Goal: Task Accomplishment & Management: Manage account settings

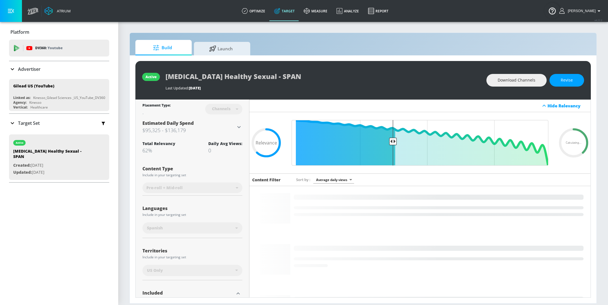
click at [53, 73] on div "Advertiser" at bounding box center [59, 69] width 100 height 16
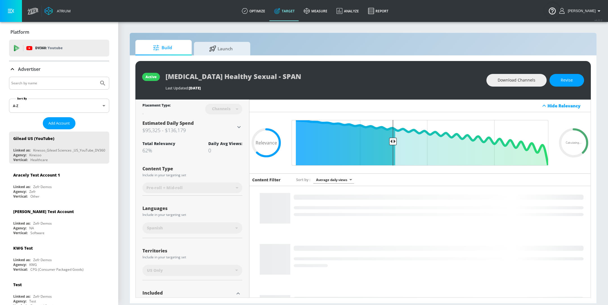
click at [41, 84] on input "Search by name" at bounding box center [53, 83] width 85 height 7
type input "[PERSON_NAME]"
click at [97, 87] on button "Submit Search" at bounding box center [103, 83] width 12 height 12
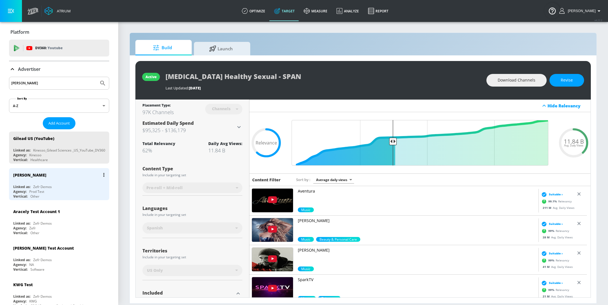
click at [69, 172] on div "[PERSON_NAME]" at bounding box center [60, 175] width 95 height 14
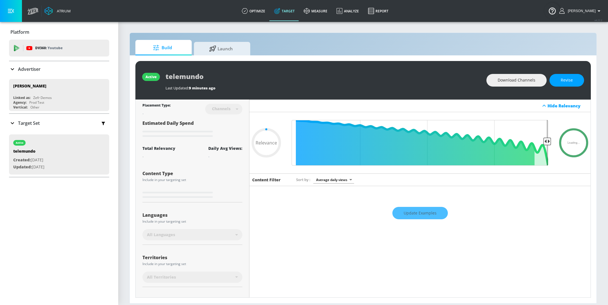
type input "0.6"
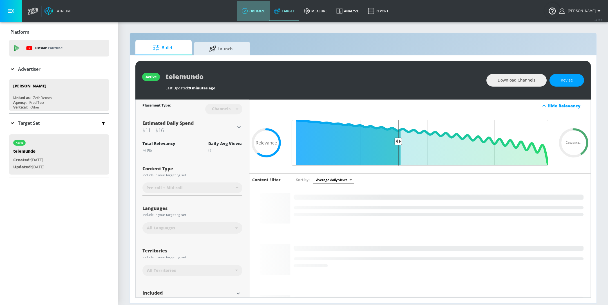
click at [258, 14] on link "optimize" at bounding box center [253, 11] width 32 height 20
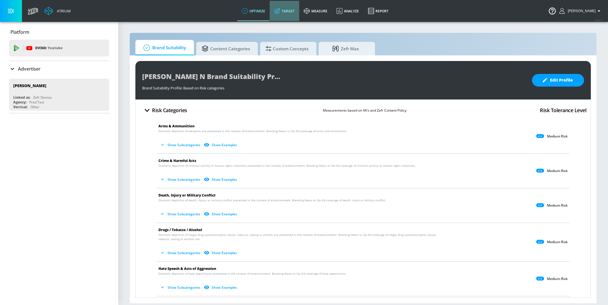
click at [293, 13] on link "Target" at bounding box center [285, 11] width 30 height 20
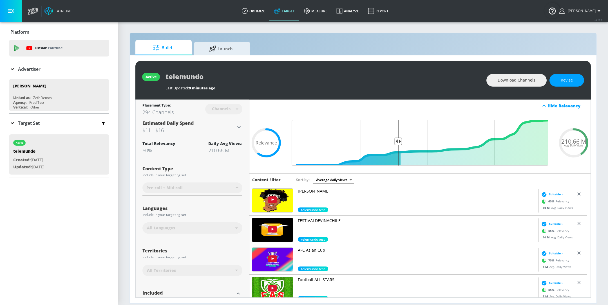
click at [19, 128] on div "Target Set" at bounding box center [59, 123] width 100 height 12
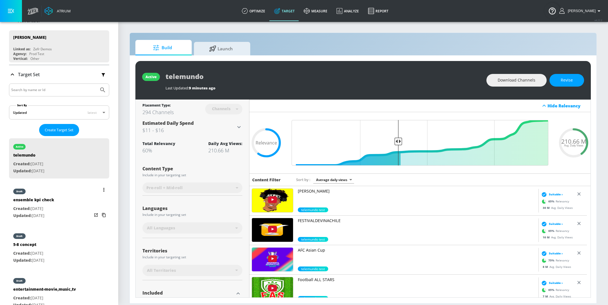
scroll to position [60, 0]
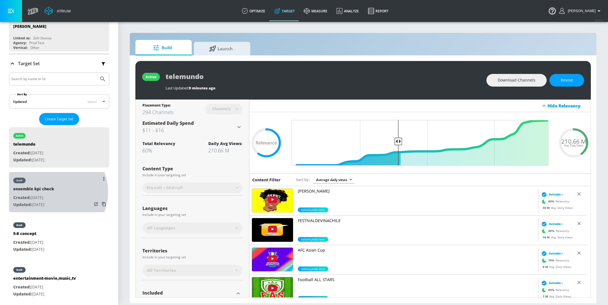
click at [52, 192] on div "ensemble kpi check" at bounding box center [33, 190] width 41 height 8
type input "ensemble kpi check"
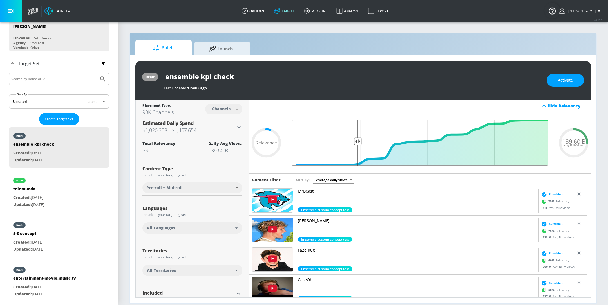
drag, startPoint x: 543, startPoint y: 140, endPoint x: 354, endPoint y: 142, distance: 188.3
click at [354, 142] on input "Final Threshold" at bounding box center [420, 143] width 262 height 46
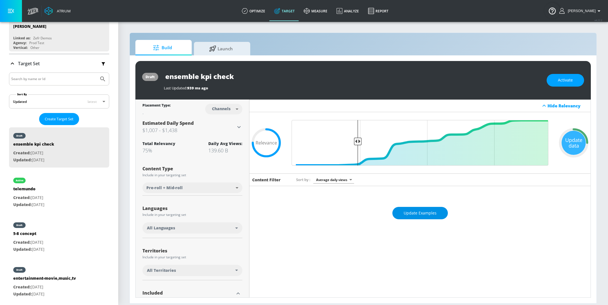
click at [414, 215] on span "Update Examples" at bounding box center [420, 213] width 33 height 7
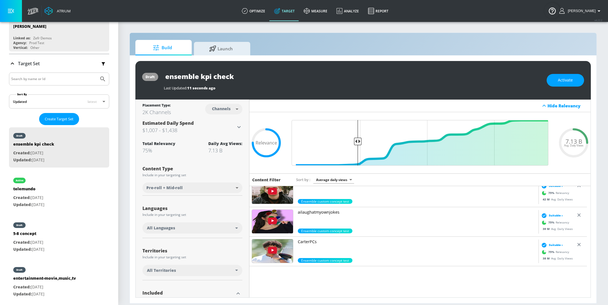
scroll to position [638, 0]
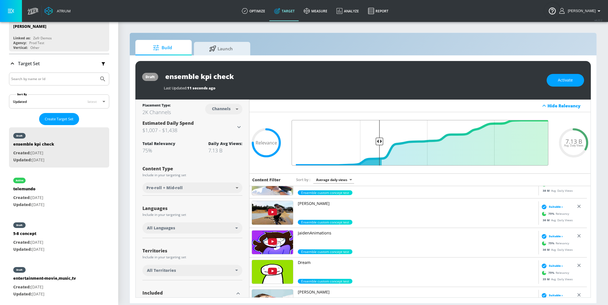
drag, startPoint x: 356, startPoint y: 142, endPoint x: 377, endPoint y: 142, distance: 21.4
click at [377, 142] on input "Final Threshold" at bounding box center [420, 143] width 262 height 46
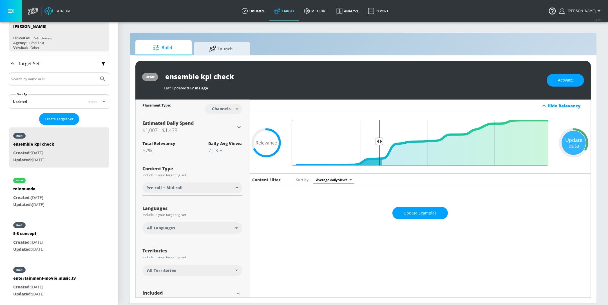
click at [378, 141] on input "Final Threshold" at bounding box center [420, 143] width 262 height 46
click at [422, 214] on div "Update Examples" at bounding box center [419, 213] width 341 height 20
click at [429, 210] on span "Update Examples" at bounding box center [420, 213] width 33 height 7
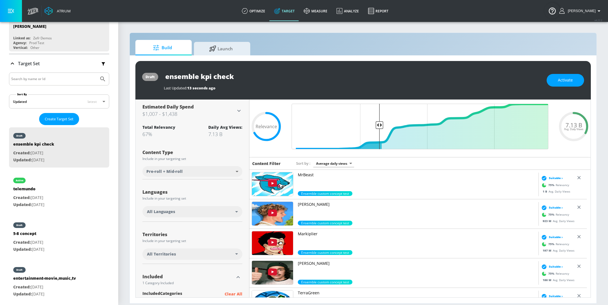
scroll to position [0, 0]
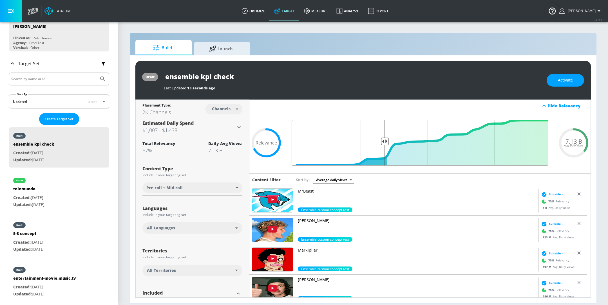
drag, startPoint x: 376, startPoint y: 142, endPoint x: 381, endPoint y: 142, distance: 5.1
click at [382, 142] on input "Final Threshold" at bounding box center [420, 143] width 262 height 46
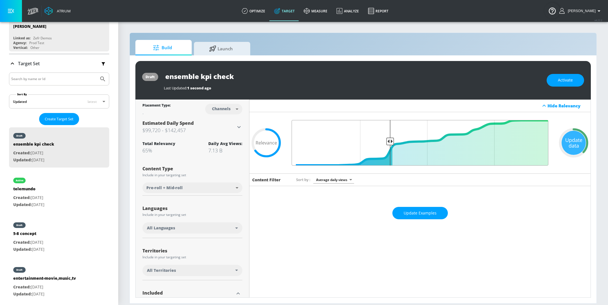
drag, startPoint x: 382, startPoint y: 142, endPoint x: 387, endPoint y: 142, distance: 5.6
click at [387, 142] on input "Final Threshold" at bounding box center [420, 143] width 262 height 46
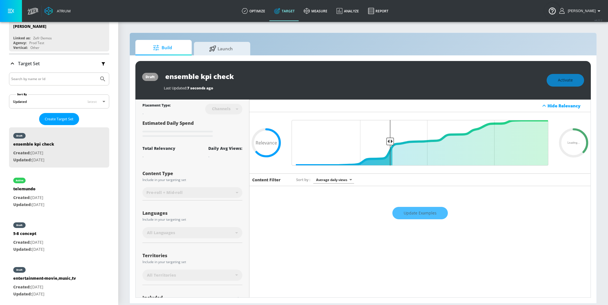
click at [406, 210] on div "Update Examples" at bounding box center [419, 213] width 341 height 20
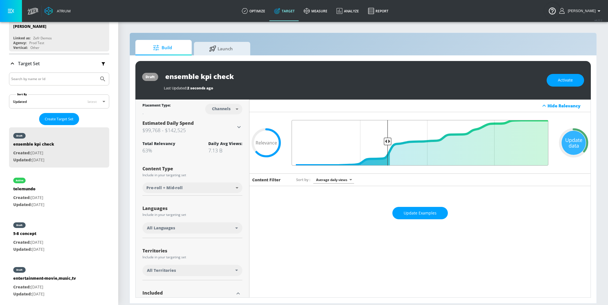
type input "0.63"
click at [386, 140] on input "Final Threshold" at bounding box center [420, 143] width 262 height 46
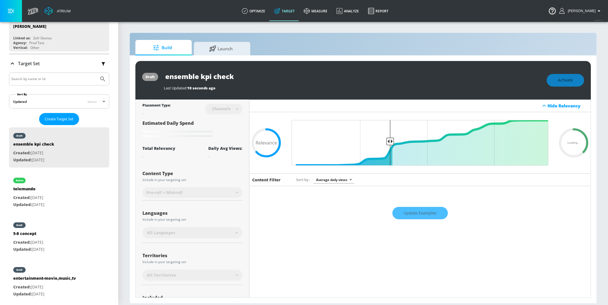
click at [410, 213] on div "Update Examples" at bounding box center [419, 213] width 341 height 20
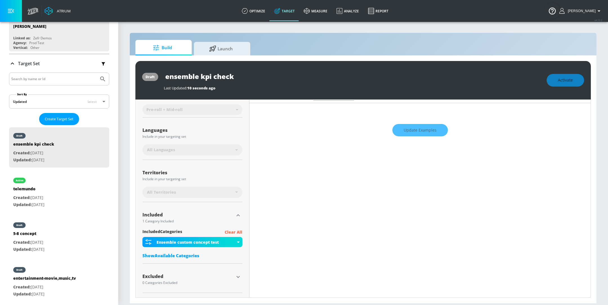
click at [192, 257] on div "Show Available Categories" at bounding box center [192, 256] width 100 height 6
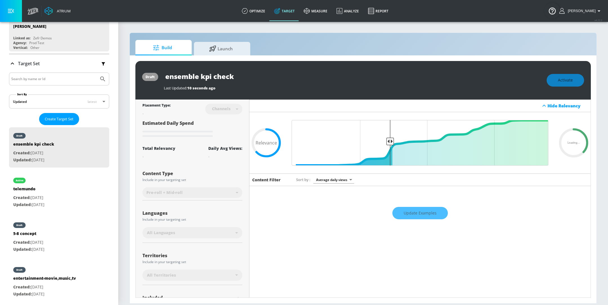
click at [420, 214] on div "Update Examples" at bounding box center [419, 213] width 341 height 20
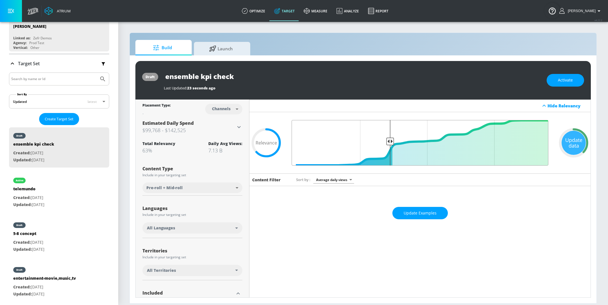
click at [387, 141] on input "Final Threshold" at bounding box center [420, 143] width 262 height 46
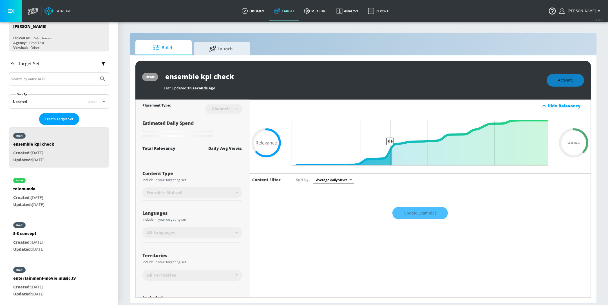
click at [413, 213] on div "Update Examples" at bounding box center [419, 213] width 341 height 20
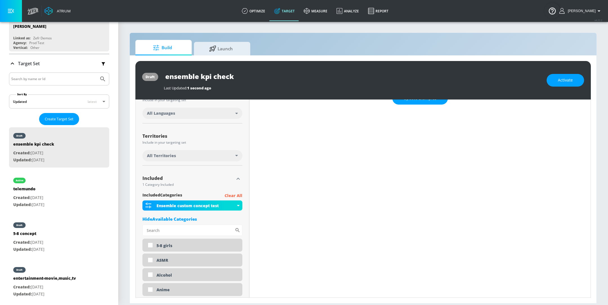
scroll to position [124, 0]
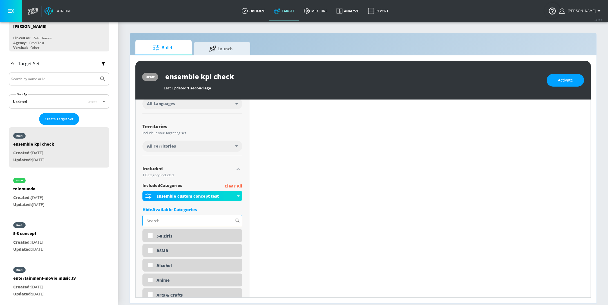
click at [201, 221] on input "Sort By" at bounding box center [188, 220] width 92 height 11
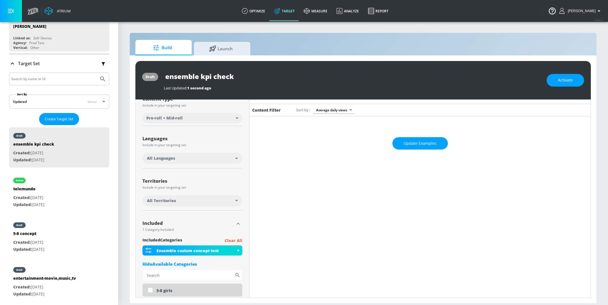
scroll to position [0, 0]
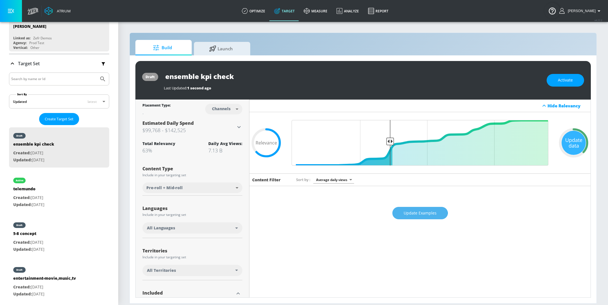
click at [400, 213] on button "Update Examples" at bounding box center [419, 213] width 55 height 13
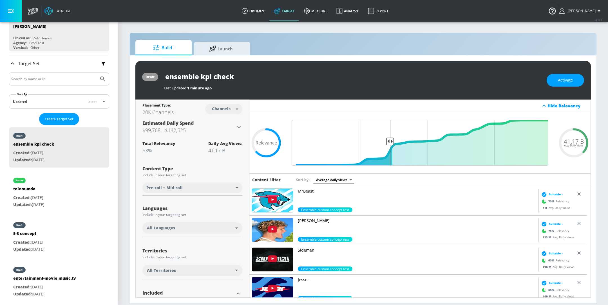
drag, startPoint x: 188, startPoint y: 128, endPoint x: 146, endPoint y: 130, distance: 42.0
click at [146, 130] on h3 "$99,768 - $142,525" at bounding box center [188, 130] width 93 height 8
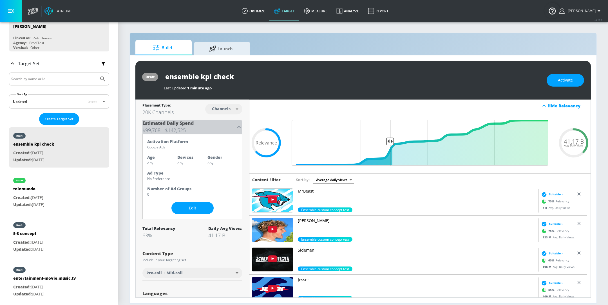
drag, startPoint x: 187, startPoint y: 129, endPoint x: 148, endPoint y: 129, distance: 38.8
click at [148, 129] on h3 "$99,768 - $142,525" at bounding box center [188, 130] width 93 height 8
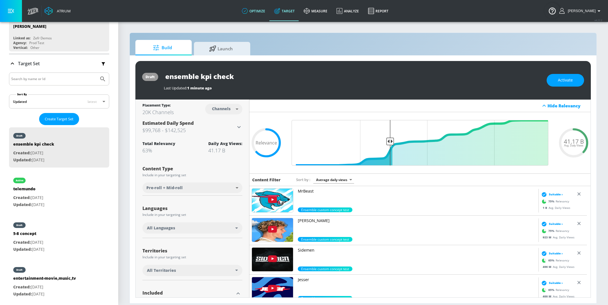
click at [269, 8] on link "optimize" at bounding box center [253, 11] width 32 height 20
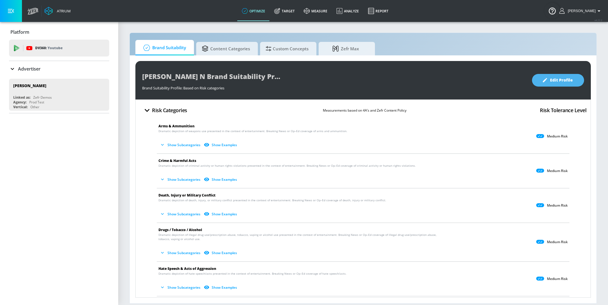
click at [557, 84] on button "Edit Profile" at bounding box center [558, 80] width 52 height 13
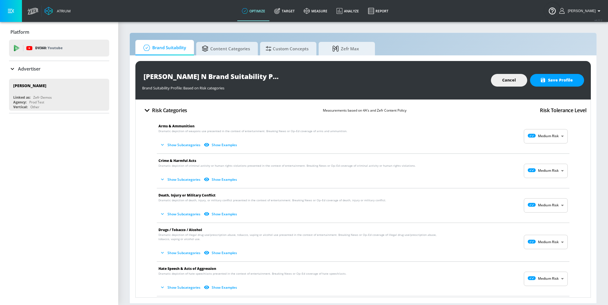
click at [550, 157] on li "Crime & Harmful Acts Dramatic depiction of criminal activity or human rights vi…" at bounding box center [363, 171] width 418 height 34
click at [543, 138] on body "Atrium optimize Target measure Analyze Report optimize Target measure Analyze R…" at bounding box center [304, 152] width 608 height 305
click at [545, 159] on p "Low Risk" at bounding box center [551, 159] width 14 height 5
type input "LOW"
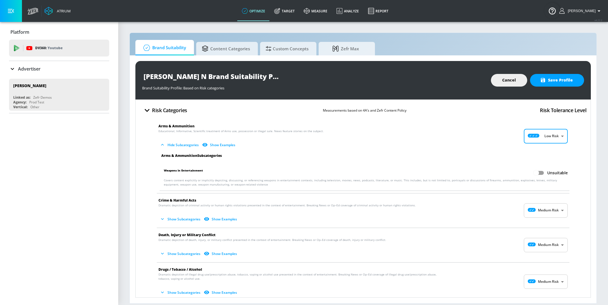
click at [540, 210] on body "Atrium optimize Target measure Analyze Report optimize Target measure Analyze R…" at bounding box center [304, 152] width 608 height 305
click at [541, 232] on div "Low Risk" at bounding box center [540, 233] width 35 height 6
type input "LOW"
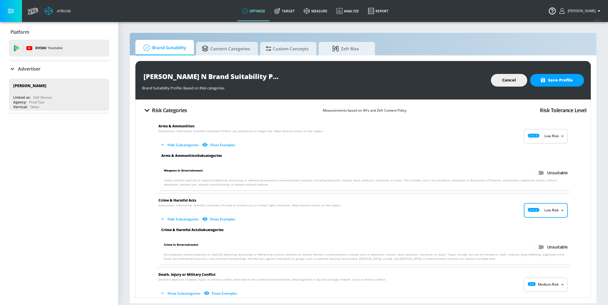
scroll to position [28, 0]
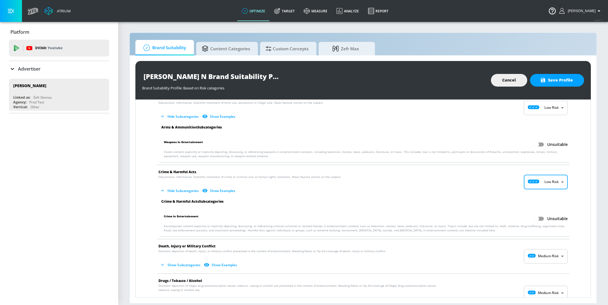
click at [542, 255] on body "Atrium optimize Target measure Analyze Report optimize Target measure Analyze R…" at bounding box center [304, 152] width 608 height 305
click at [541, 274] on div "Low Risk" at bounding box center [540, 275] width 35 height 6
type input "LOW"
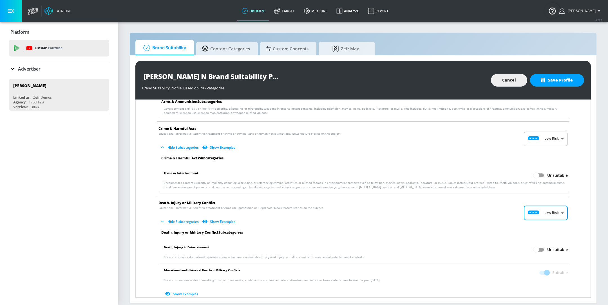
scroll to position [73, 0]
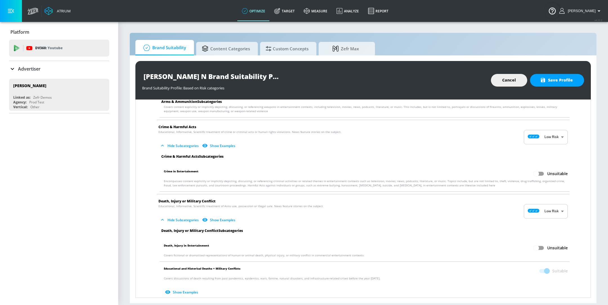
click at [544, 244] on label "Unsuitable" at bounding box center [549, 248] width 37 height 11
click at [544, 244] on input "Unsuitable" at bounding box center [536, 248] width 32 height 11
checkbox input "true"
click at [541, 246] on span at bounding box center [544, 248] width 10 height 4
click at [555, 249] on span "Suitable" at bounding box center [559, 248] width 15 height 6
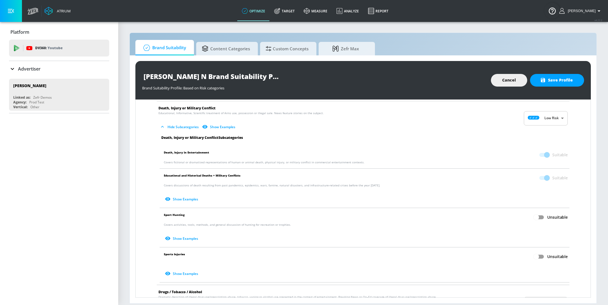
scroll to position [167, 0]
click at [542, 154] on span at bounding box center [544, 155] width 10 height 4
click at [548, 214] on span "Unsuitable" at bounding box center [557, 217] width 21 height 6
click at [548, 214] on input "Unsuitable" at bounding box center [536, 217] width 32 height 11
checkbox input "true"
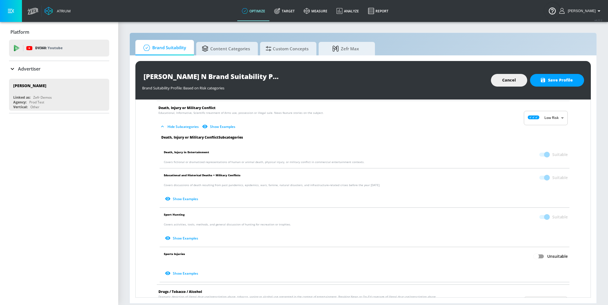
click at [552, 214] on span "Suitable" at bounding box center [559, 217] width 15 height 6
click at [536, 219] on span at bounding box center [544, 217] width 16 height 11
click at [540, 218] on span at bounding box center [544, 217] width 10 height 4
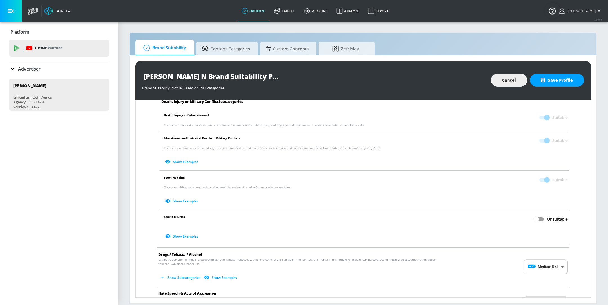
scroll to position [209, 0]
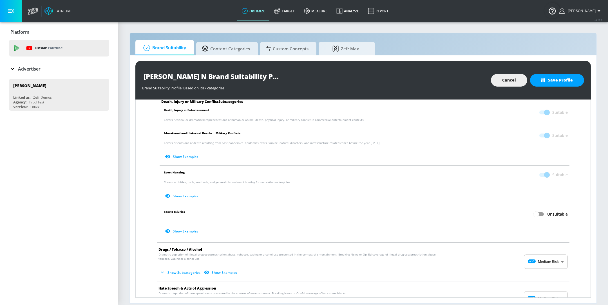
click at [547, 212] on span "Unsuitable" at bounding box center [557, 215] width 21 height 6
click at [545, 212] on input "Unsuitable" at bounding box center [536, 214] width 32 height 11
checkbox input "true"
click at [540, 213] on span at bounding box center [544, 214] width 10 height 4
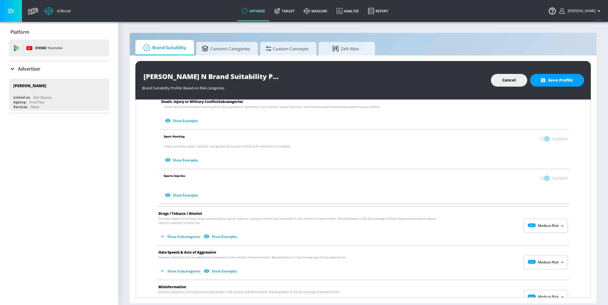
scroll to position [245, 0]
click at [537, 225] on body "Atrium optimize Target measure Analyze Report optimize Target measure Analyze R…" at bounding box center [304, 152] width 608 height 305
click at [507, 187] on div at bounding box center [304, 152] width 608 height 305
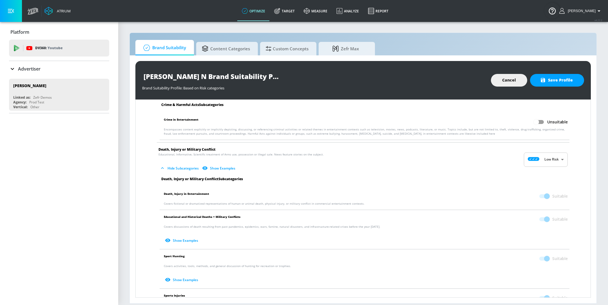
scroll to position [107, 0]
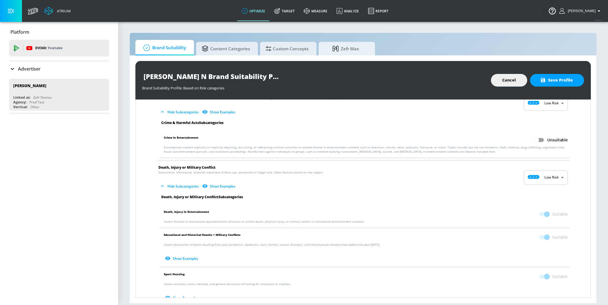
click at [538, 210] on span at bounding box center [544, 214] width 16 height 11
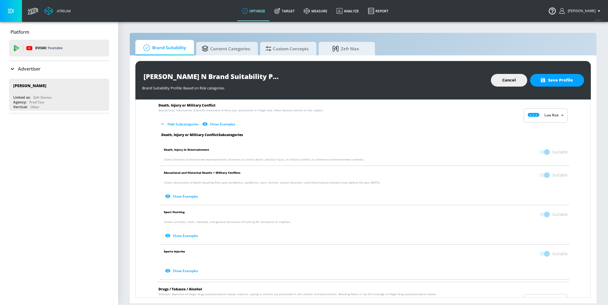
scroll to position [174, 0]
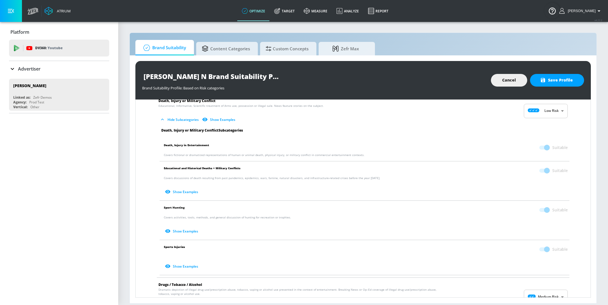
click at [539, 209] on span at bounding box center [544, 210] width 10 height 4
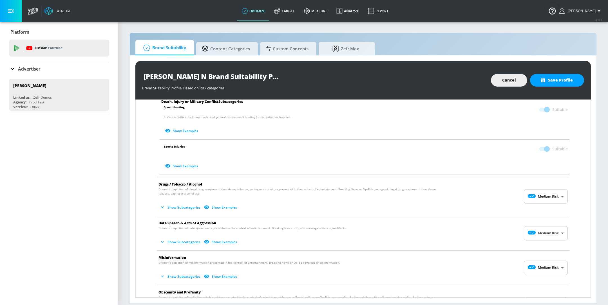
scroll to position [289, 0]
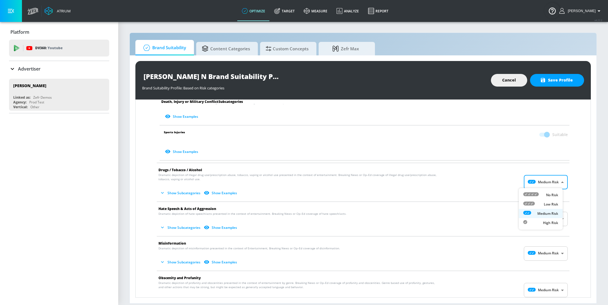
click at [550, 185] on body "Atrium optimize Target measure Analyze Report optimize Target measure Analyze R…" at bounding box center [304, 152] width 608 height 305
click at [543, 205] on div "Low Risk" at bounding box center [540, 205] width 35 height 6
type input "LOW"
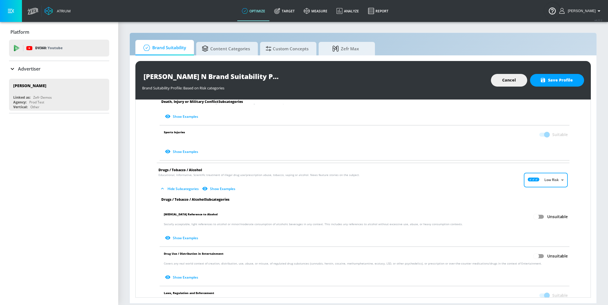
click at [538, 216] on input "Unsuitable" at bounding box center [536, 217] width 32 height 11
checkbox input "true"
click at [539, 216] on span at bounding box center [544, 217] width 10 height 4
click at [534, 252] on input "Unsuitable" at bounding box center [536, 256] width 32 height 11
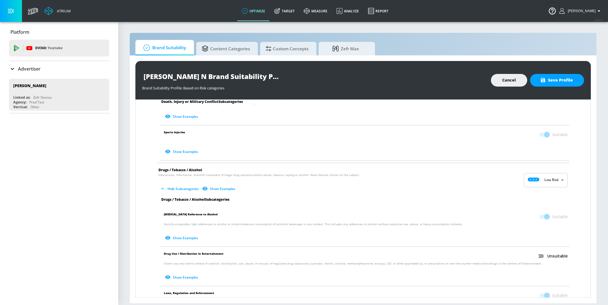
checkbox input "true"
click at [536, 252] on span at bounding box center [544, 256] width 16 height 11
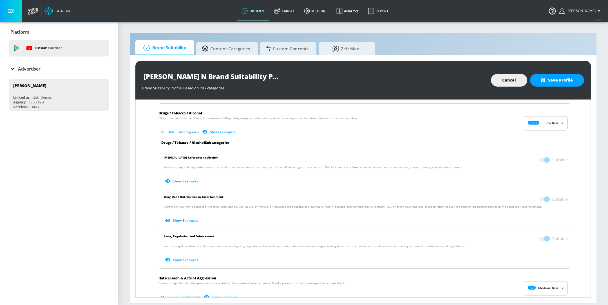
scroll to position [351, 0]
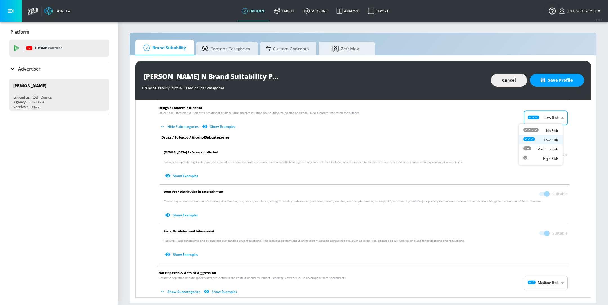
click at [555, 119] on body "Atrium optimize Target measure Analyze Report optimize Target measure Analyze R…" at bounding box center [304, 152] width 608 height 305
click at [541, 149] on p "Medium Risk" at bounding box center [547, 149] width 21 height 5
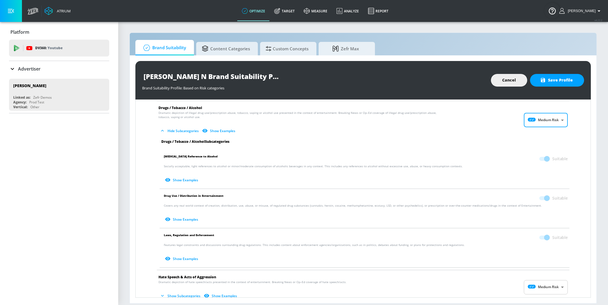
click at [543, 164] on p "Socially acceptable, light references to alcohol or minor/moderate consumption …" at bounding box center [366, 174] width 404 height 21
click at [543, 158] on span at bounding box center [544, 159] width 10 height 4
click at [548, 121] on body "Atrium optimize Target measure Analyze Report optimize Target measure Analyze R…" at bounding box center [304, 152] width 608 height 305
click at [543, 160] on p "High Risk" at bounding box center [550, 160] width 15 height 5
click at [548, 114] on body "Atrium optimize Target measure Analyze Report optimize Target measure Analyze R…" at bounding box center [304, 152] width 608 height 305
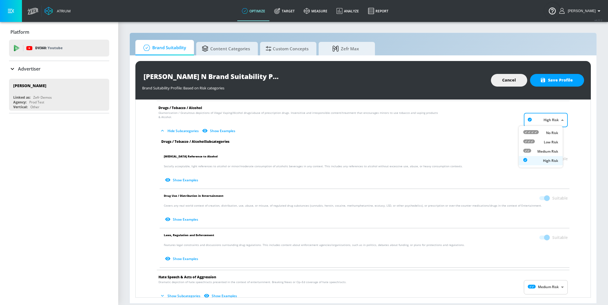
click at [546, 147] on li "Medium Risk" at bounding box center [541, 151] width 44 height 9
type input "MEDIUM"
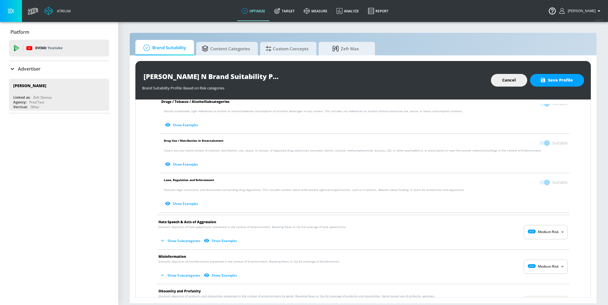
scroll to position [408, 0]
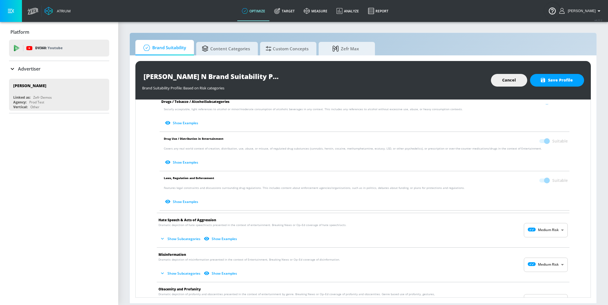
click at [539, 231] on body "Atrium optimize Target measure Analyze Report optimize Target measure Analyze R…" at bounding box center [304, 152] width 608 height 305
click at [544, 252] on p "Low Risk" at bounding box center [551, 252] width 14 height 5
type input "LOW"
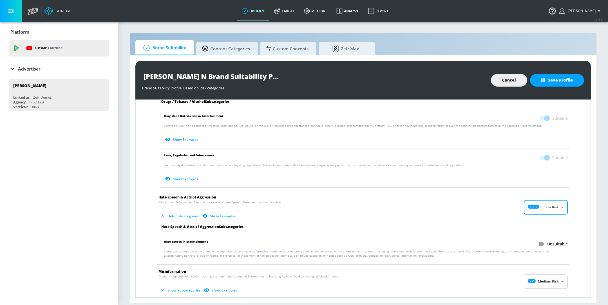
scroll to position [450, 0]
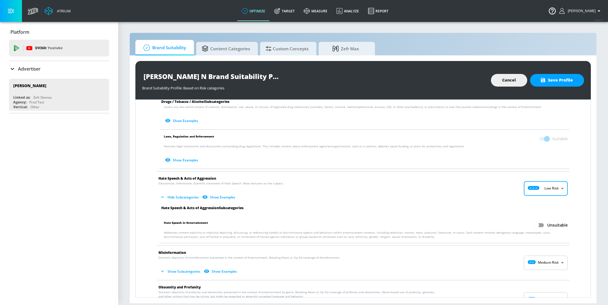
click at [533, 264] on body "Atrium optimize Target measure Analyze Report optimize Target measure Analyze R…" at bounding box center [304, 152] width 608 height 305
click at [539, 287] on div "Low Risk" at bounding box center [540, 284] width 35 height 6
type input "LOW"
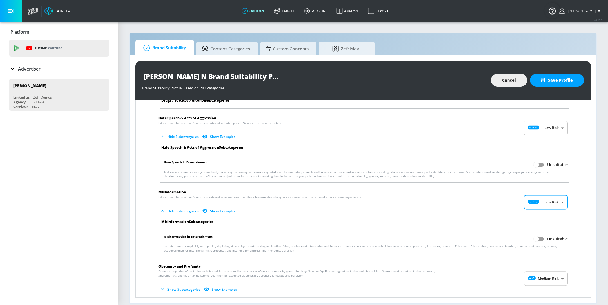
scroll to position [514, 0]
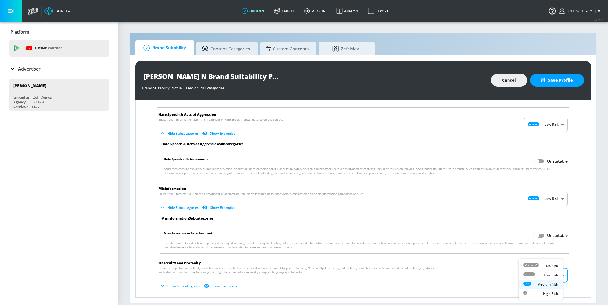
click at [541, 274] on body "Atrium optimize Target measure Analyze Report optimize Target measure Analyze R…" at bounding box center [304, 152] width 608 height 305
click at [543, 265] on div "No Risk" at bounding box center [540, 266] width 35 height 6
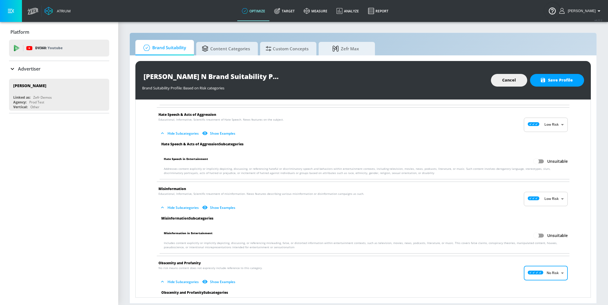
click at [553, 269] on body "Atrium optimize Target measure Analyze Report optimize Target measure Analyze R…" at bounding box center [304, 152] width 608 height 305
click at [553, 291] on div "High Risk" at bounding box center [540, 294] width 35 height 6
type input "HIGH"
checkbox input "true"
click at [552, 267] on body "Atrium optimize Target measure Analyze Report optimize Target measure Analyze R…" at bounding box center [304, 152] width 608 height 305
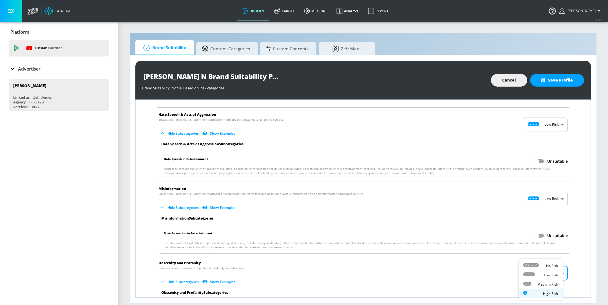
click at [551, 277] on p "Low Risk" at bounding box center [551, 275] width 14 height 5
type input "LOW"
checkbox input "false"
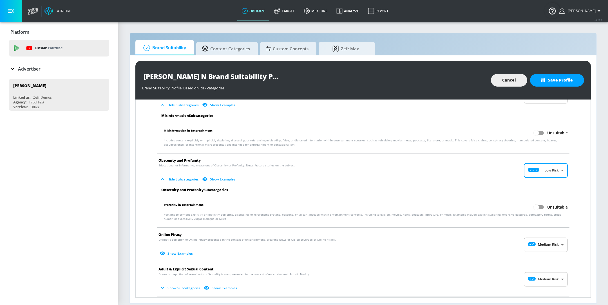
scroll to position [616, 0]
click at [545, 240] on body "Atrium optimize Target measure Analyze Report optimize Target measure Analyze R…" at bounding box center [304, 152] width 608 height 305
click at [543, 264] on div "Low Risk" at bounding box center [540, 266] width 35 height 6
type input "LOW"
click at [544, 276] on body "Atrium optimize Target measure Analyze Report optimize Target measure Analyze R…" at bounding box center [304, 152] width 608 height 305
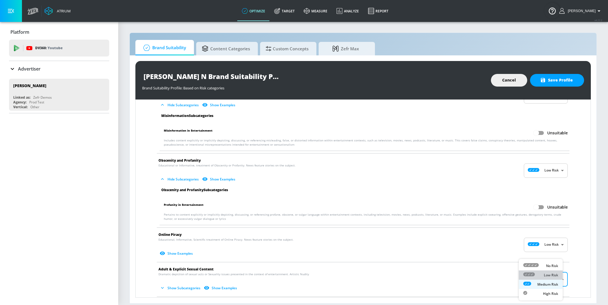
click at [548, 278] on div "Low Risk" at bounding box center [540, 275] width 35 height 6
type input "LOW"
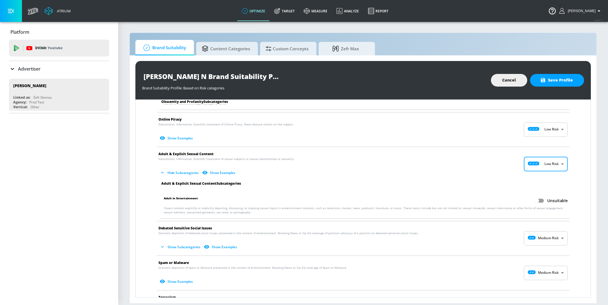
scroll to position [734, 0]
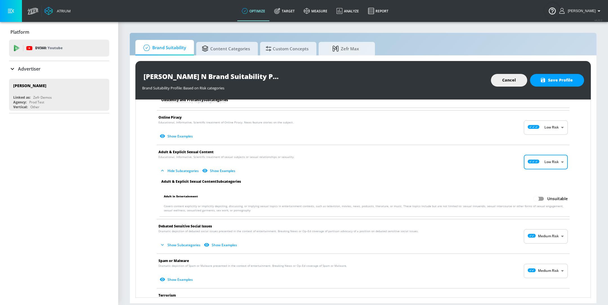
click at [547, 238] on body "Atrium optimize Target measure Analyze Report optimize Target measure Analyze R…" at bounding box center [304, 152] width 608 height 305
click at [544, 257] on p "Low Risk" at bounding box center [551, 257] width 14 height 5
type input "LOW"
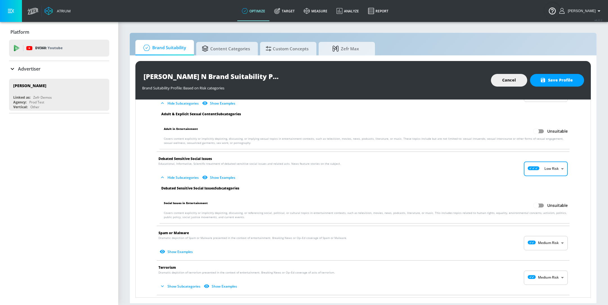
scroll to position [808, 0]
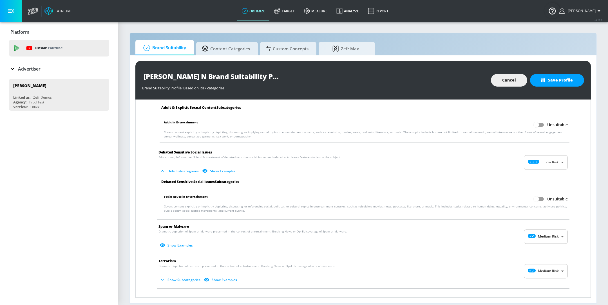
click at [554, 247] on li "Spam or Malware Dramatic depiction of Spam or Malware presented in the context …" at bounding box center [363, 237] width 418 height 34
click at [554, 243] on li "Spam or Malware Dramatic depiction of Spam or Malware presented in the context …" at bounding box center [363, 237] width 418 height 34
click at [550, 235] on body "Atrium optimize Target measure Analyze Report optimize Target measure Analyze R…" at bounding box center [304, 152] width 608 height 305
click at [540, 258] on div "Low Risk" at bounding box center [540, 257] width 35 height 6
type input "LOW"
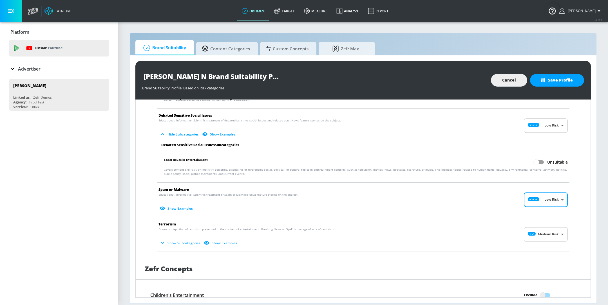
scroll to position [847, 0]
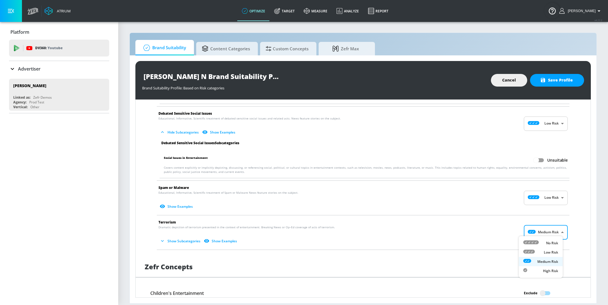
click at [542, 230] on body "Atrium optimize Target measure Analyze Report optimize Target measure Analyze R…" at bounding box center [304, 152] width 608 height 305
click at [537, 250] on div "Low Risk" at bounding box center [540, 253] width 35 height 6
type input "LOW"
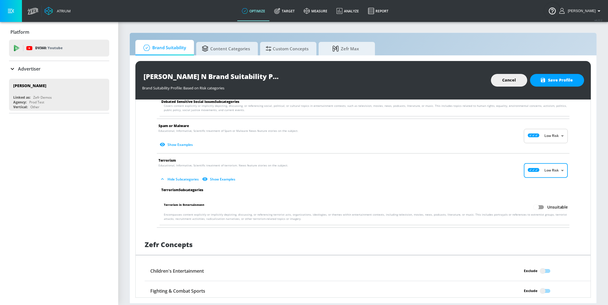
scroll to position [901, 0]
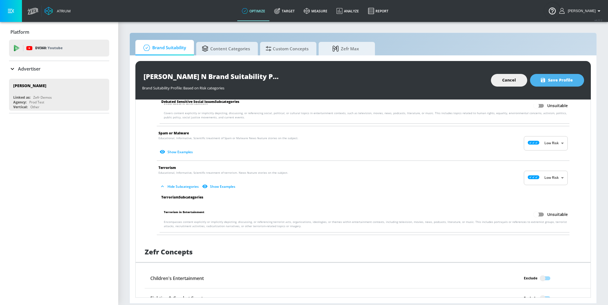
click at [559, 82] on span "Save Profile" at bounding box center [557, 80] width 32 height 7
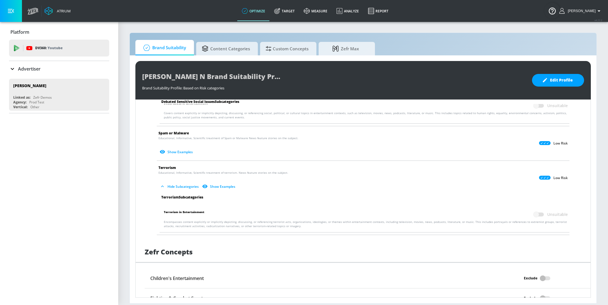
scroll to position [988, 0]
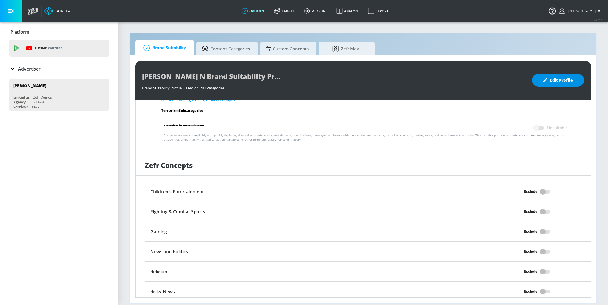
click at [564, 80] on span "Edit Profile" at bounding box center [558, 80] width 30 height 7
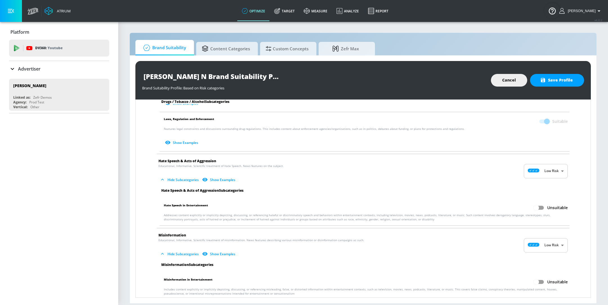
scroll to position [408, 0]
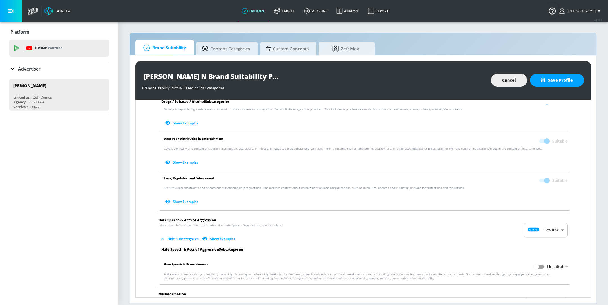
click at [541, 179] on span at bounding box center [544, 181] width 10 height 4
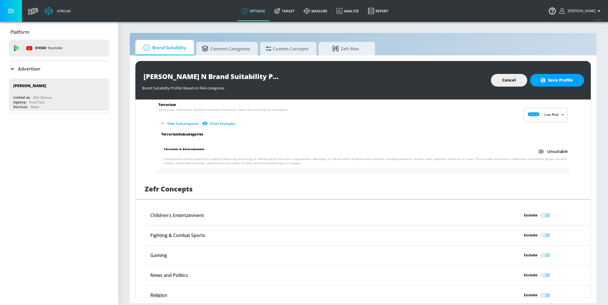
scroll to position [988, 0]
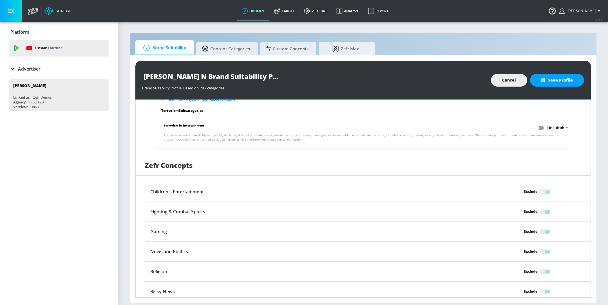
click at [543, 187] on input "Exclude" at bounding box center [543, 192] width 32 height 11
checkbox input "true"
click at [562, 81] on span "Save Profile" at bounding box center [557, 80] width 32 height 7
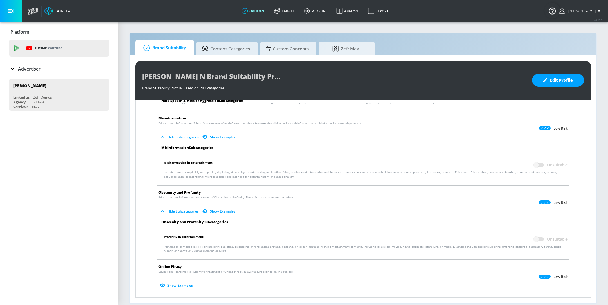
scroll to position [583, 0]
click at [541, 202] on icon at bounding box center [545, 204] width 12 height 4
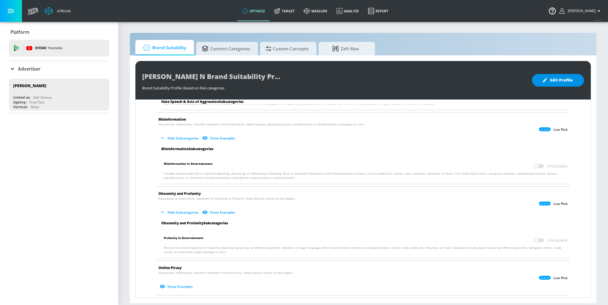
click at [554, 84] on button "Edit Profile" at bounding box center [558, 80] width 52 height 13
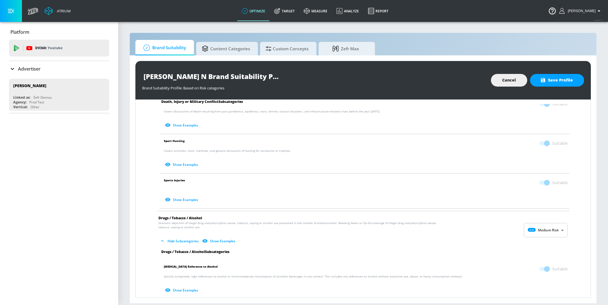
scroll to position [0, 0]
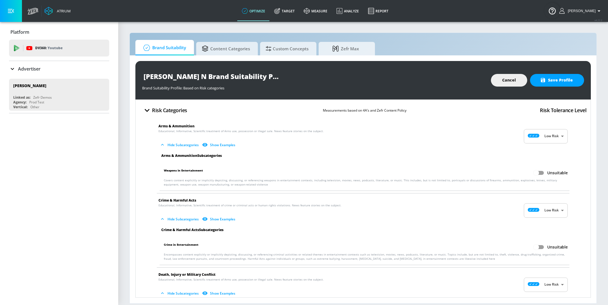
click at [554, 138] on body "Atrium optimize Target measure Analyze Report optimize Target measure Analyze R…" at bounding box center [304, 152] width 608 height 305
click at [550, 151] on p "No Risk" at bounding box center [552, 150] width 12 height 5
type input "MINIMAL"
click at [535, 173] on input "Unsuitable" at bounding box center [536, 173] width 32 height 11
click at [535, 173] on input "Suitable" at bounding box center [547, 173] width 32 height 11
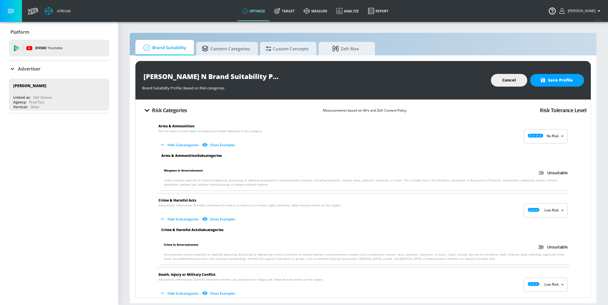
click at [535, 173] on input "Unsuitable" at bounding box center [536, 173] width 32 height 11
click at [539, 136] on body "Atrium optimize Target measure Analyze Report optimize Target measure Analyze R…" at bounding box center [304, 152] width 608 height 305
click at [539, 158] on div "Low Risk" at bounding box center [540, 159] width 35 height 6
checkbox input "false"
type input "LOW"
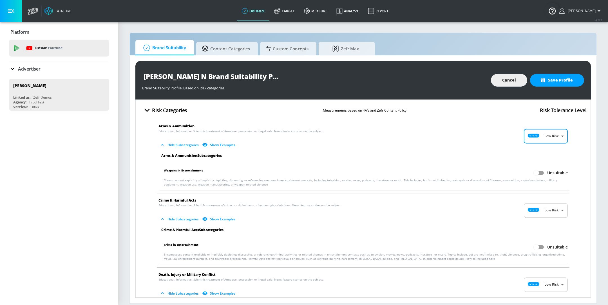
click at [535, 175] on input "Unsuitable" at bounding box center [536, 173] width 32 height 11
checkbox input "true"
click at [539, 174] on span at bounding box center [544, 173] width 10 height 4
click at [540, 177] on span at bounding box center [544, 173] width 16 height 11
click at [539, 145] on span "Hide Subcategories Show Examples" at bounding box center [358, 144] width 400 height 9
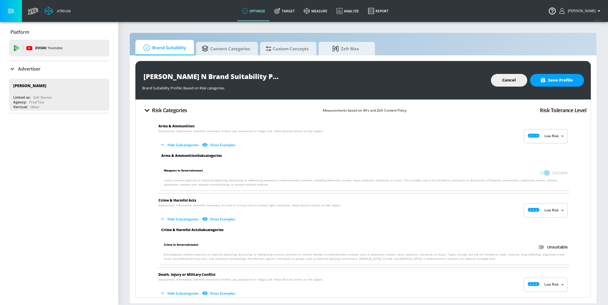
click at [536, 246] on input "Unsuitable" at bounding box center [536, 247] width 32 height 11
click at [539, 246] on span at bounding box center [544, 247] width 10 height 4
click at [542, 213] on body "Atrium optimize Target measure Analyze Report optimize Target measure Analyze R…" at bounding box center [304, 152] width 608 height 305
click at [538, 224] on icon at bounding box center [530, 223] width 15 height 4
checkbox input "false"
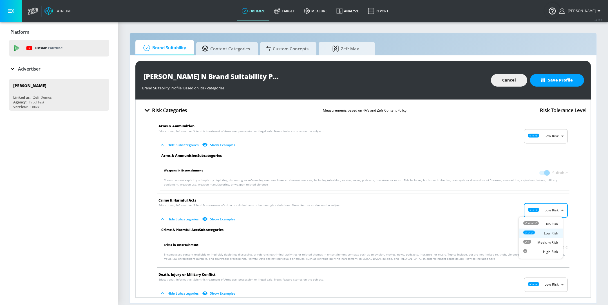
type input "MINIMAL"
click at [537, 249] on input "Unsuitable" at bounding box center [536, 247] width 32 height 11
click at [537, 249] on input "Suitable" at bounding box center [547, 247] width 32 height 11
checkbox input "false"
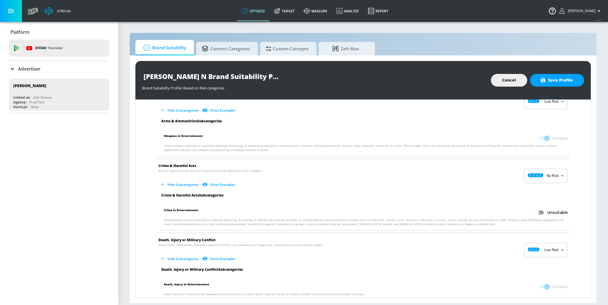
scroll to position [33, 0]
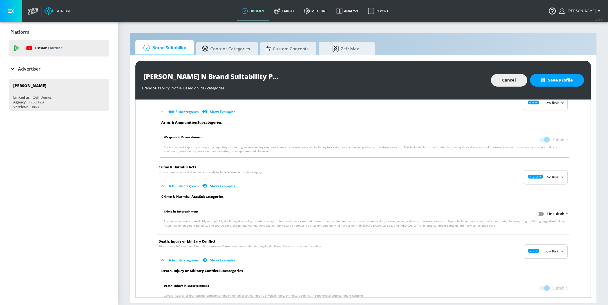
click at [553, 168] on span "Crime & Harmful Acts" at bounding box center [358, 167] width 400 height 6
click at [553, 175] on body "Atrium optimize Target measure Analyze Report optimize Target measure Analyze R…" at bounding box center [304, 152] width 608 height 305
click at [556, 200] on p "Low Risk" at bounding box center [551, 200] width 14 height 5
type input "LOW"
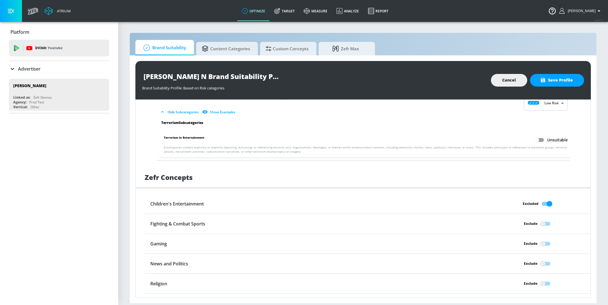
scroll to position [988, 0]
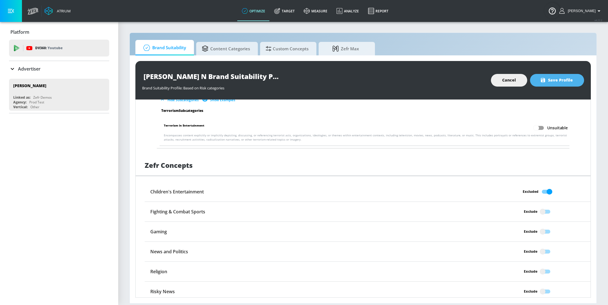
click at [570, 84] on button "Save Profile" at bounding box center [557, 80] width 54 height 13
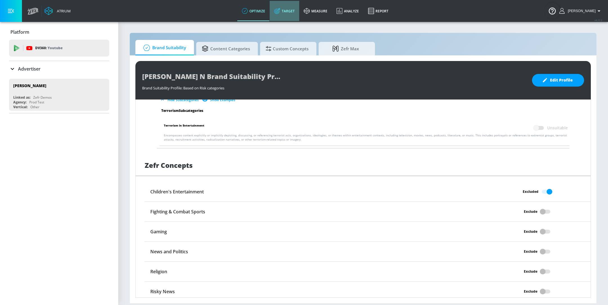
click at [293, 19] on link "Target" at bounding box center [285, 11] width 30 height 20
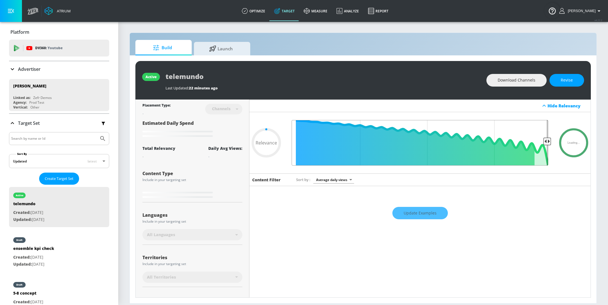
drag, startPoint x: 543, startPoint y: 140, endPoint x: 362, endPoint y: 137, distance: 181.3
click at [362, 137] on input "Final Threshold" at bounding box center [420, 143] width 262 height 46
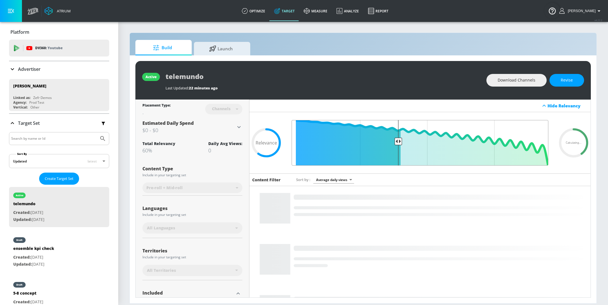
drag, startPoint x: 395, startPoint y: 144, endPoint x: 378, endPoint y: 144, distance: 17.2
click at [378, 144] on input "Final Threshold" at bounding box center [420, 143] width 262 height 46
drag, startPoint x: 399, startPoint y: 140, endPoint x: 377, endPoint y: 140, distance: 22.0
click at [377, 140] on input "Final Threshold" at bounding box center [420, 143] width 262 height 46
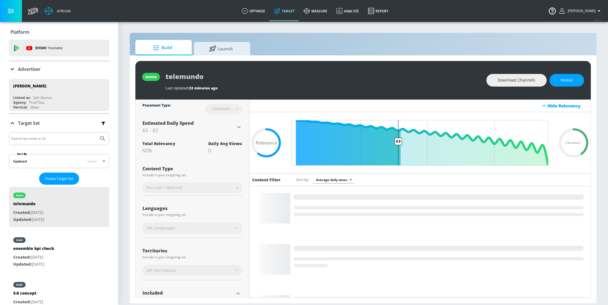
click at [549, 85] on div "Download Channels Revise" at bounding box center [535, 80] width 98 height 13
click at [563, 82] on span "Revise" at bounding box center [567, 80] width 12 height 7
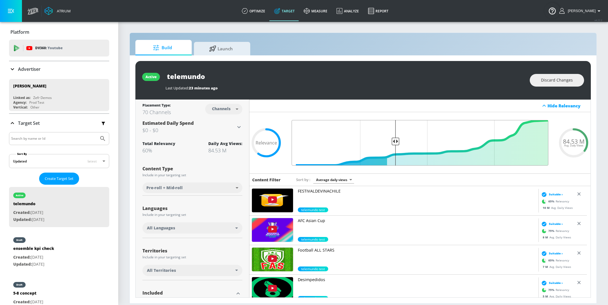
type input "0.6"
drag, startPoint x: 396, startPoint y: 141, endPoint x: 394, endPoint y: 137, distance: 4.2
click at [394, 137] on input "Final Threshold" at bounding box center [420, 143] width 262 height 46
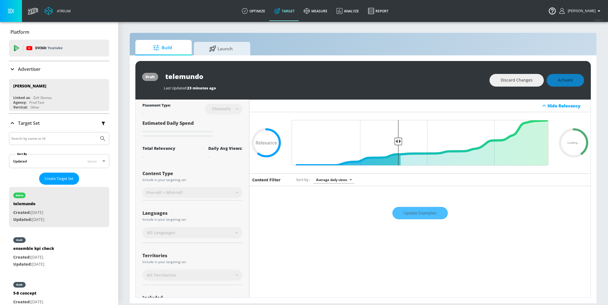
click at [416, 215] on div "Update Examples" at bounding box center [419, 213] width 341 height 20
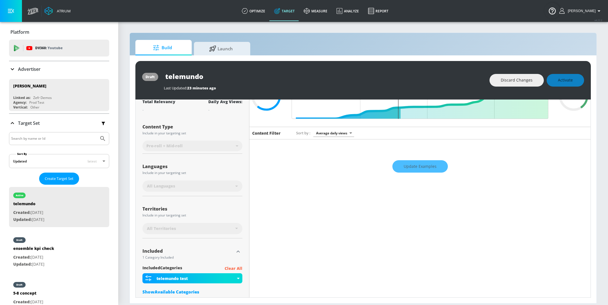
scroll to position [68, 0]
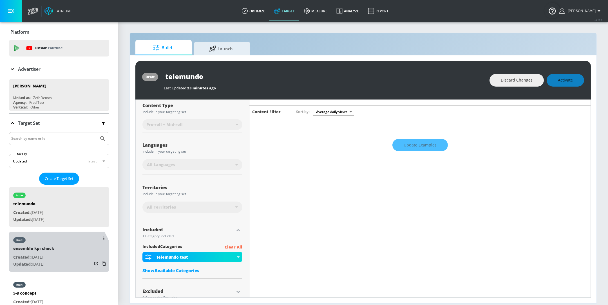
click at [52, 263] on p "Updated: [DATE]" at bounding box center [33, 264] width 41 height 7
type input "ensemble kpi check"
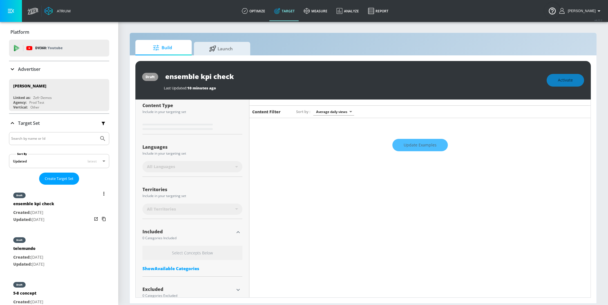
type input "0.63"
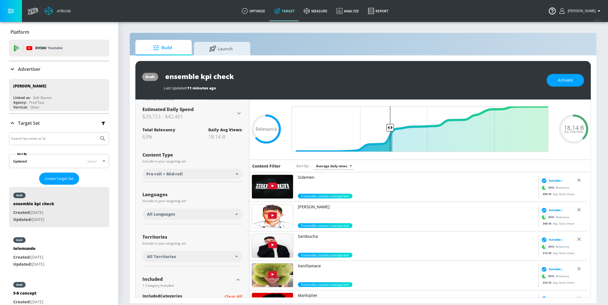
scroll to position [15, 0]
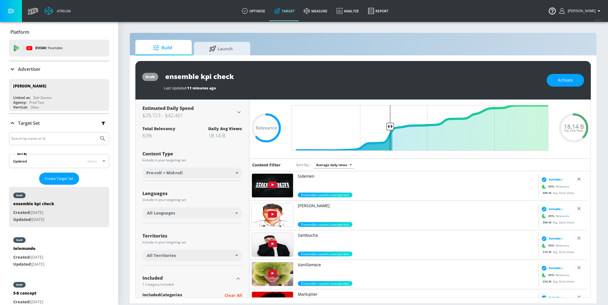
click at [181, 213] on div "All Languages" at bounding box center [191, 214] width 88 height 6
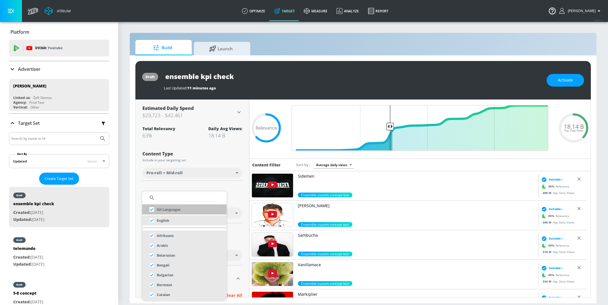
click at [151, 206] on input "checkbox" at bounding box center [152, 210] width 10 height 10
click at [151, 211] on input "checkbox" at bounding box center [152, 210] width 10 height 10
click at [151, 207] on input "checkbox" at bounding box center [152, 210] width 10 height 10
click at [152, 211] on input "checkbox" at bounding box center [152, 210] width 10 height 10
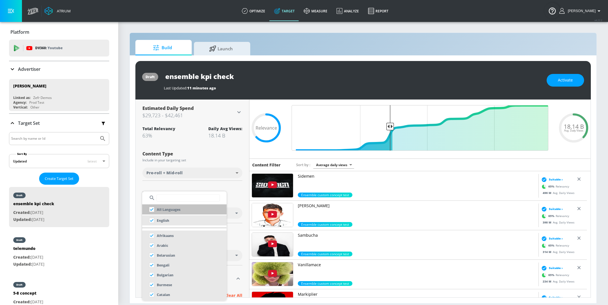
checkbox input "true"
click at [155, 221] on input "checkbox" at bounding box center [152, 221] width 10 height 10
checkbox input "true"
checkbox input "false"
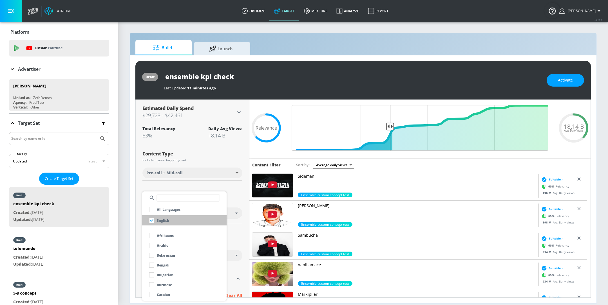
click at [155, 221] on input "checkbox" at bounding box center [152, 221] width 10 height 10
checkbox input "true"
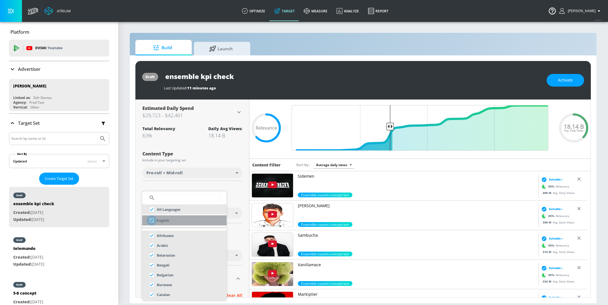
click at [155, 221] on input "checkbox" at bounding box center [152, 221] width 10 height 10
checkbox input "true"
checkbox input "false"
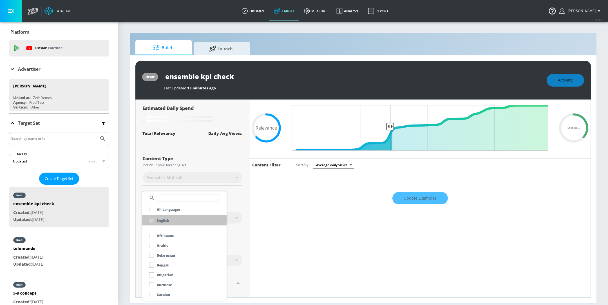
click at [151, 221] on div "English" at bounding box center [158, 221] width 23 height 10
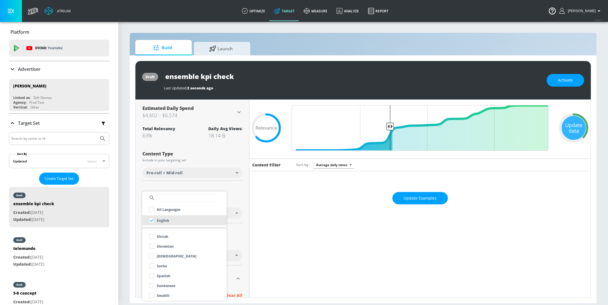
scroll to position [507, 0]
click at [232, 260] on div at bounding box center [304, 152] width 608 height 305
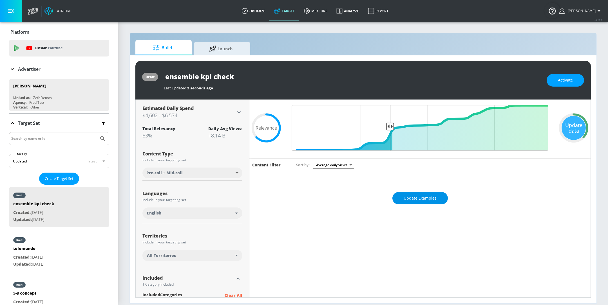
click at [408, 199] on span "Update Examples" at bounding box center [420, 198] width 33 height 7
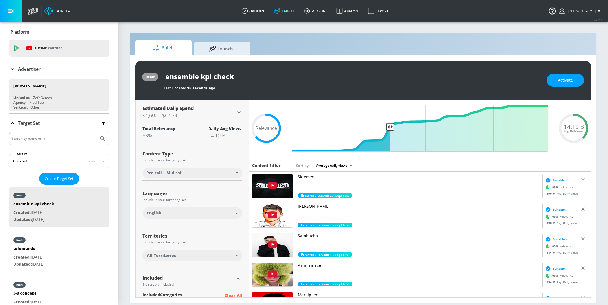
scroll to position [0, 0]
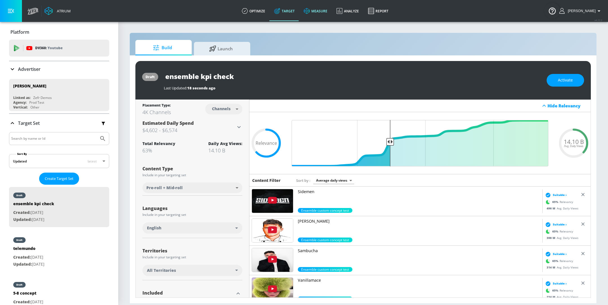
click at [310, 9] on icon at bounding box center [307, 11] width 6 height 6
click at [310, 13] on icon at bounding box center [307, 11] width 6 height 6
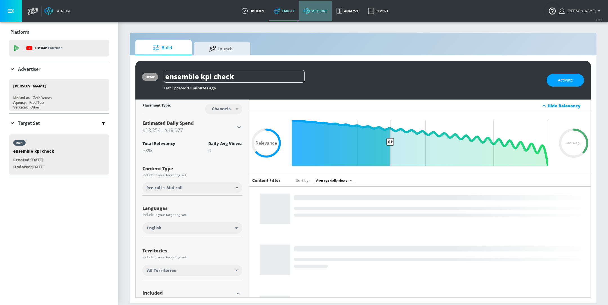
click at [324, 9] on link "measure" at bounding box center [315, 11] width 33 height 20
